Goal: Check status

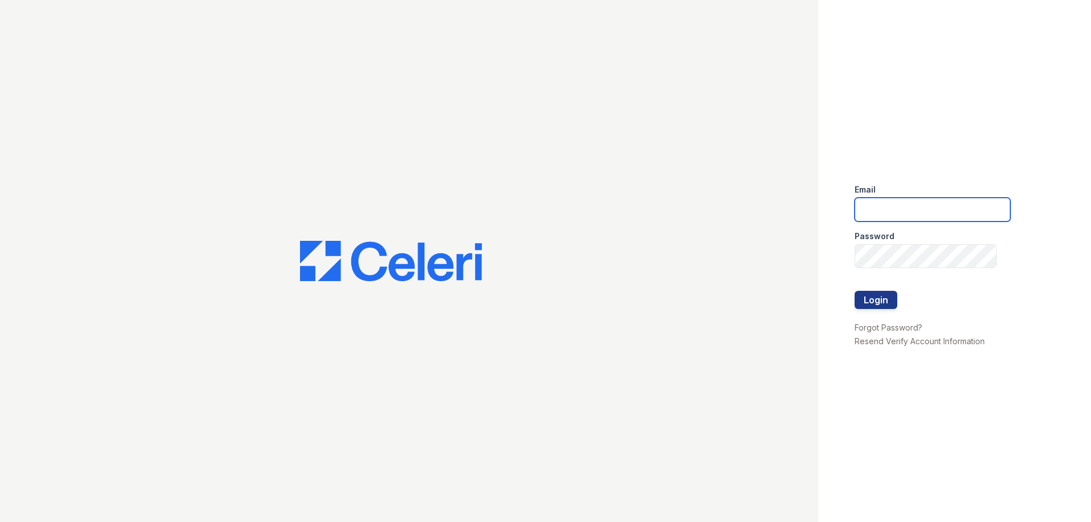
type input "[EMAIL_ADDRESS][DOMAIN_NAME]"
click at [884, 306] on button "Login" at bounding box center [876, 300] width 43 height 18
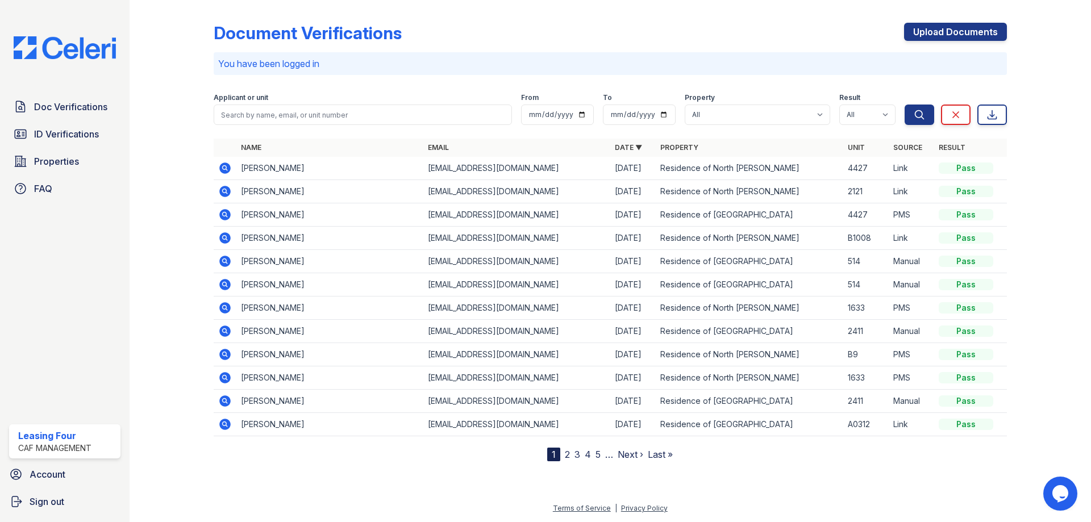
click at [220, 240] on icon at bounding box center [224, 237] width 11 height 11
